Goal: Task Accomplishment & Management: Manage account settings

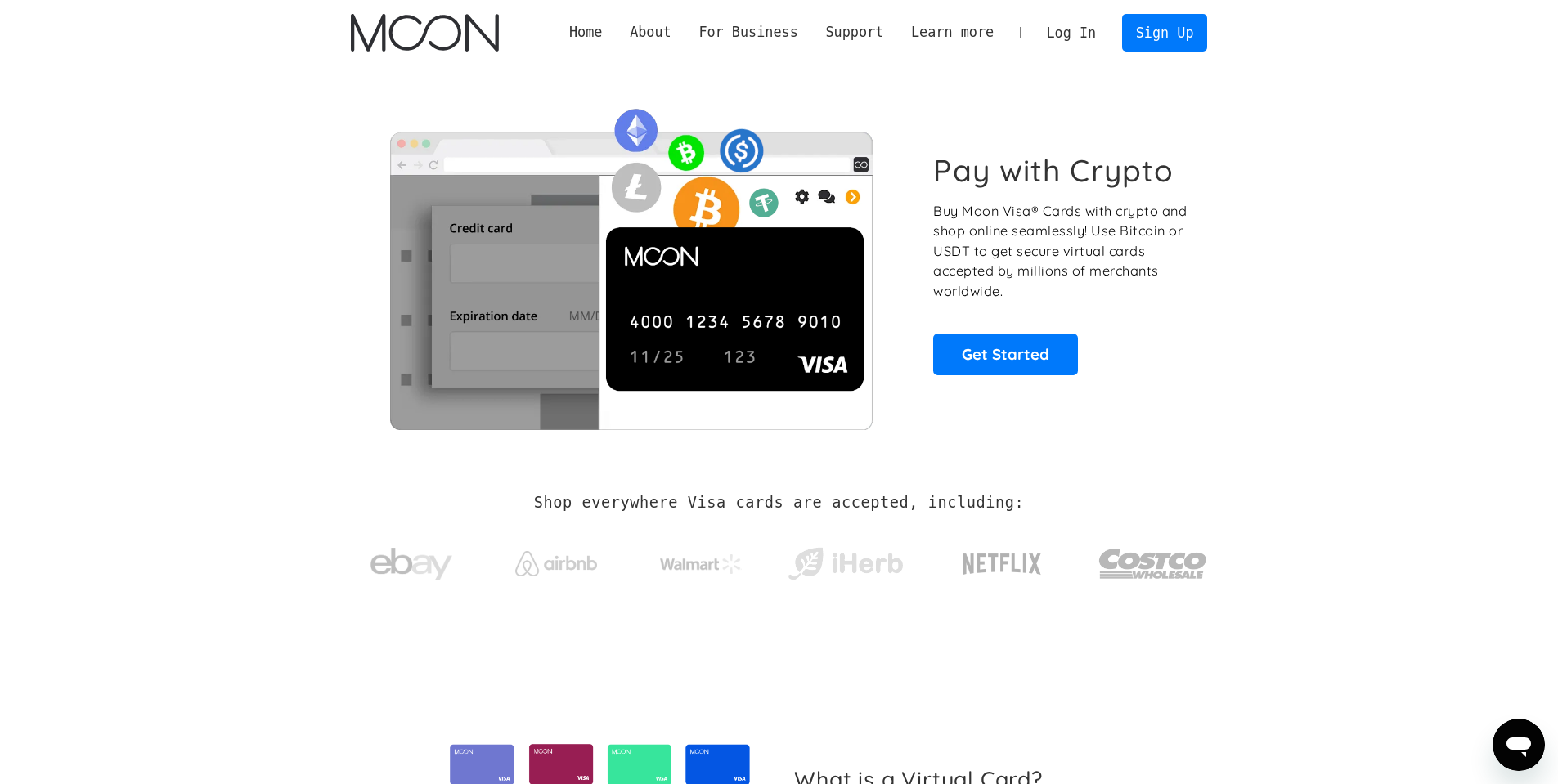
click at [1085, 29] on link "Log In" at bounding box center [1071, 33] width 77 height 36
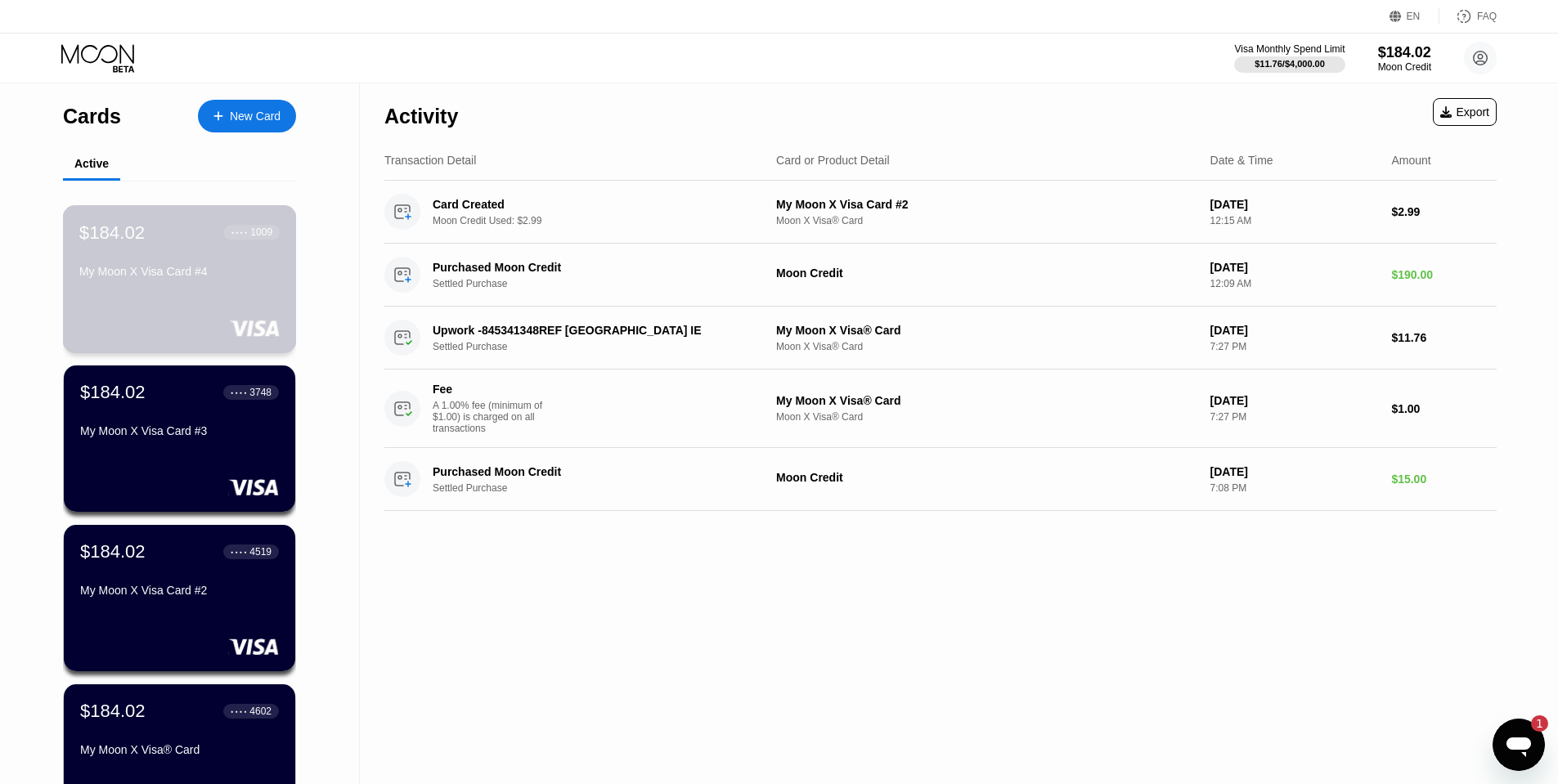
click at [224, 234] on div "● ● ● ● 1009" at bounding box center [252, 232] width 56 height 15
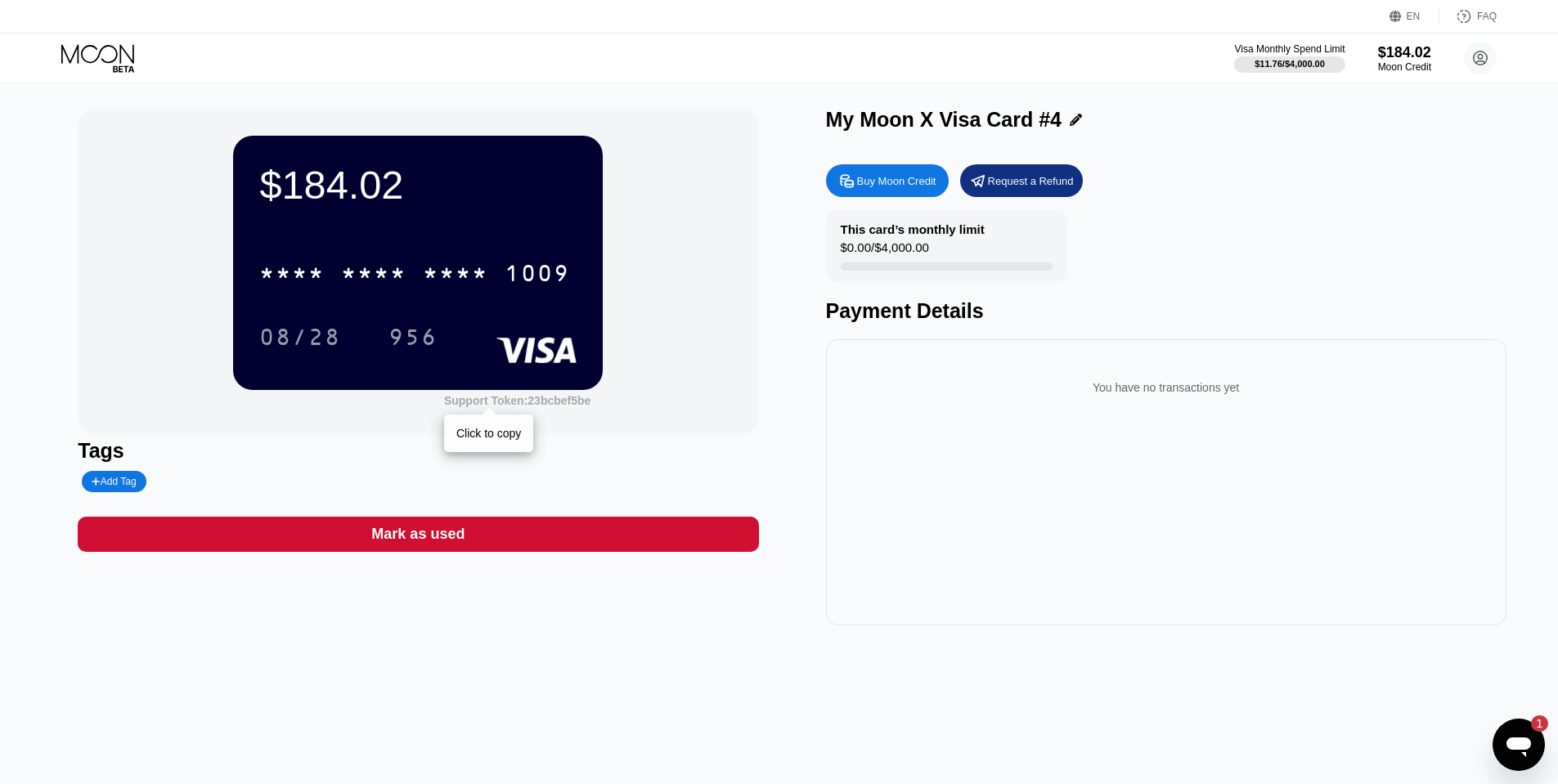
click at [533, 407] on div "Support Token: 23bcbef5be" at bounding box center [517, 400] width 146 height 13
